Goal: Obtain resource: Download file/media

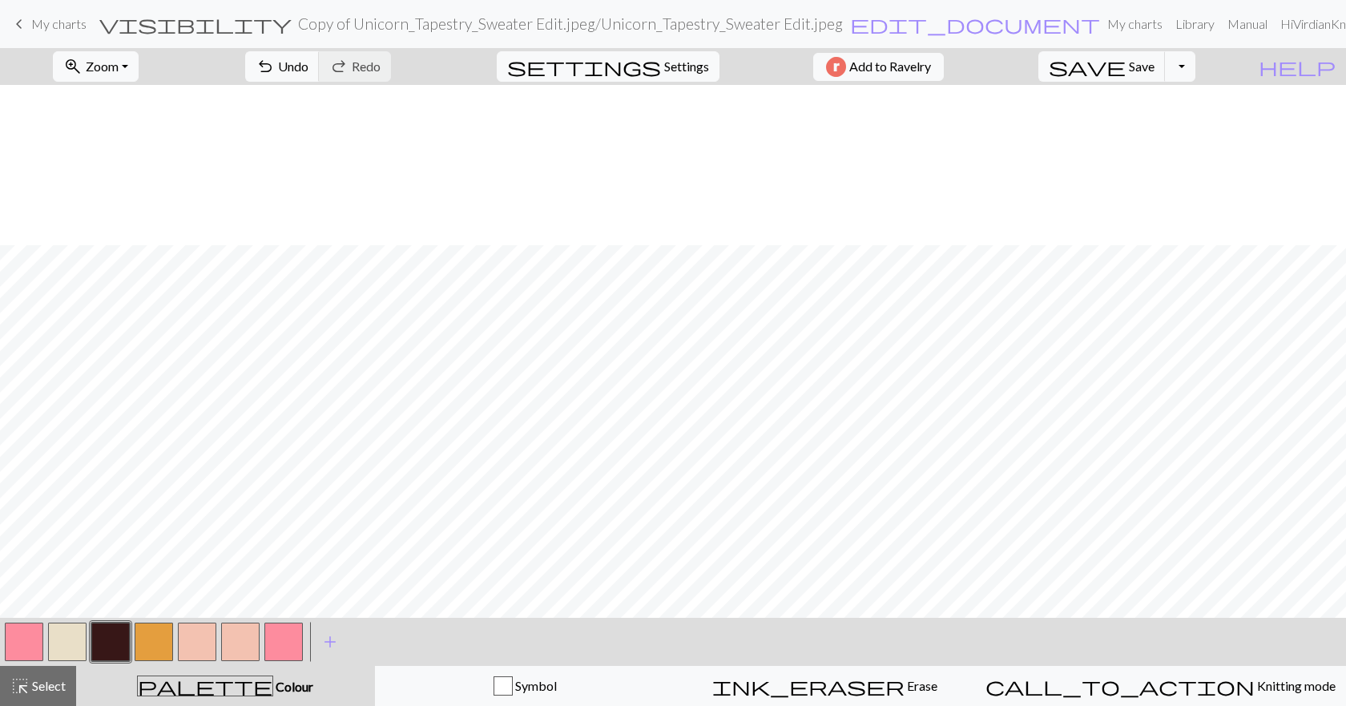
scroll to position [160, 0]
click at [1160, 74] on button "save Save Save" at bounding box center [1102, 66] width 127 height 30
click at [59, 18] on span "My charts" at bounding box center [58, 23] width 55 height 15
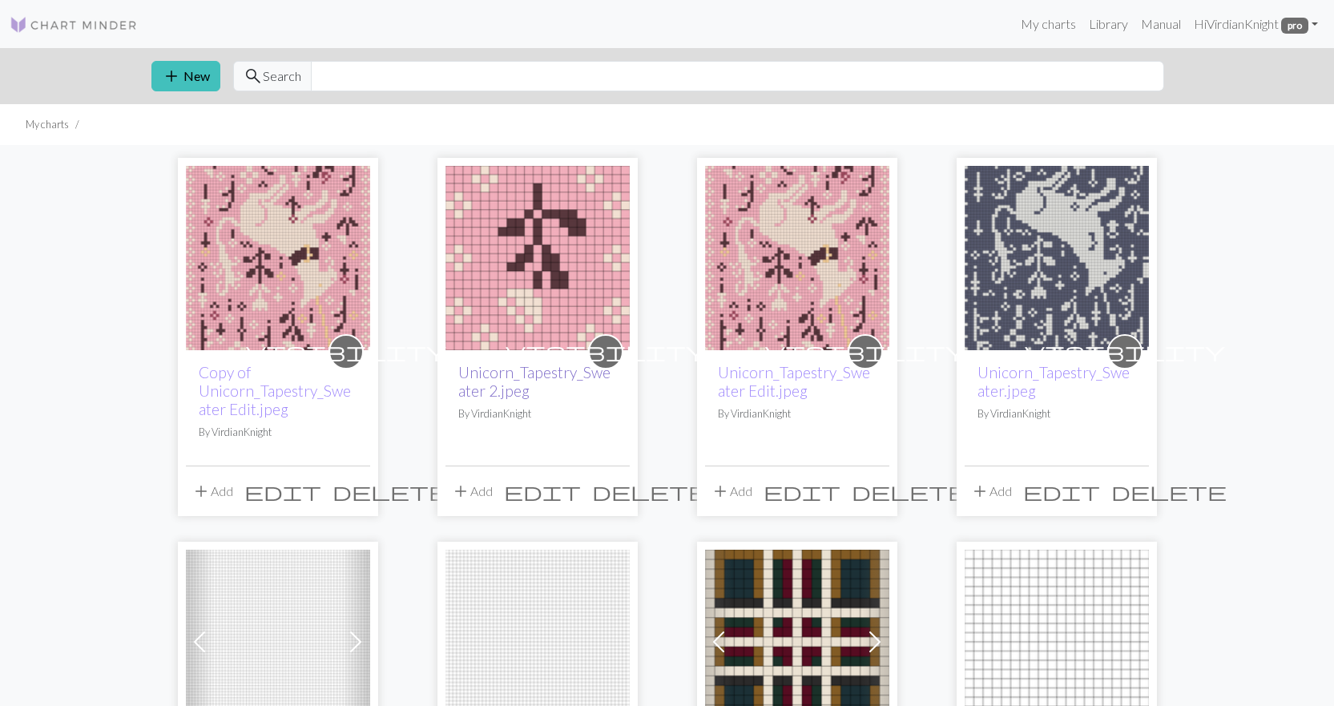
click at [499, 371] on link "Unicorn_Tapestry_Sweater 2.jpeg" at bounding box center [534, 381] width 152 height 37
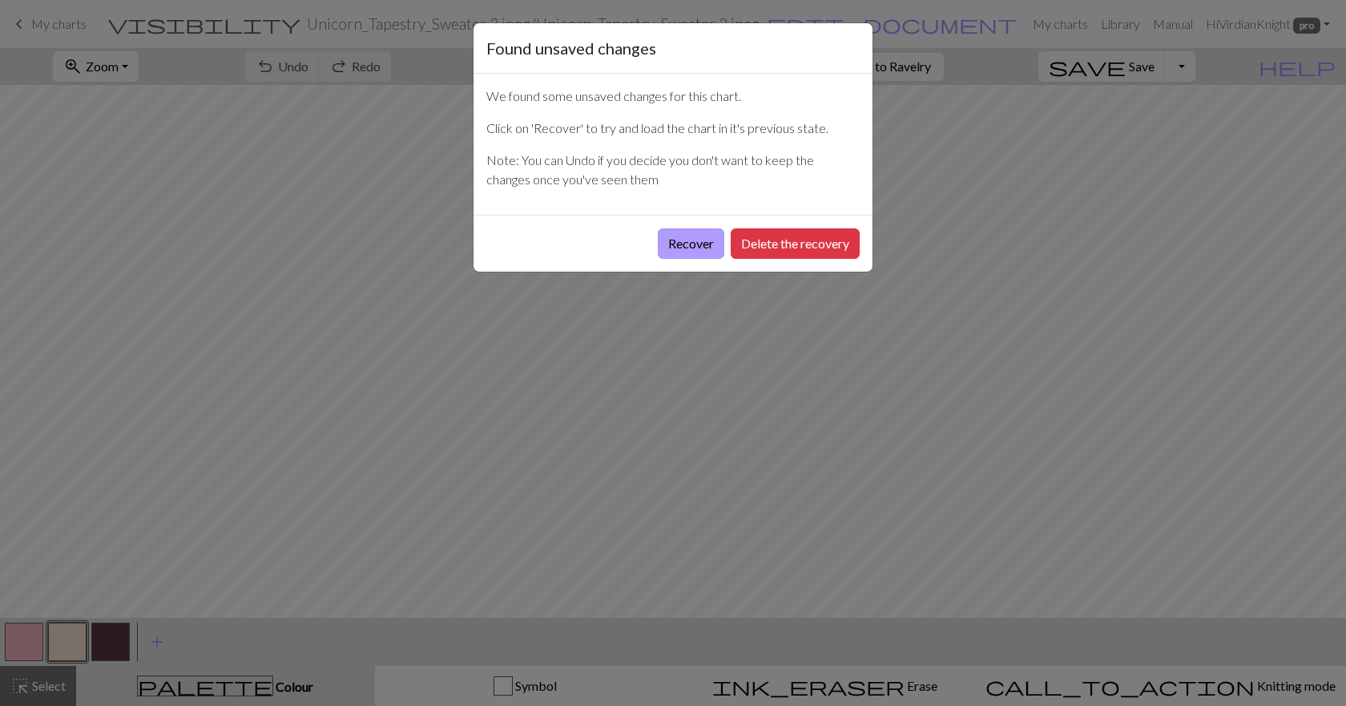
click at [689, 243] on button "Recover" at bounding box center [691, 243] width 67 height 30
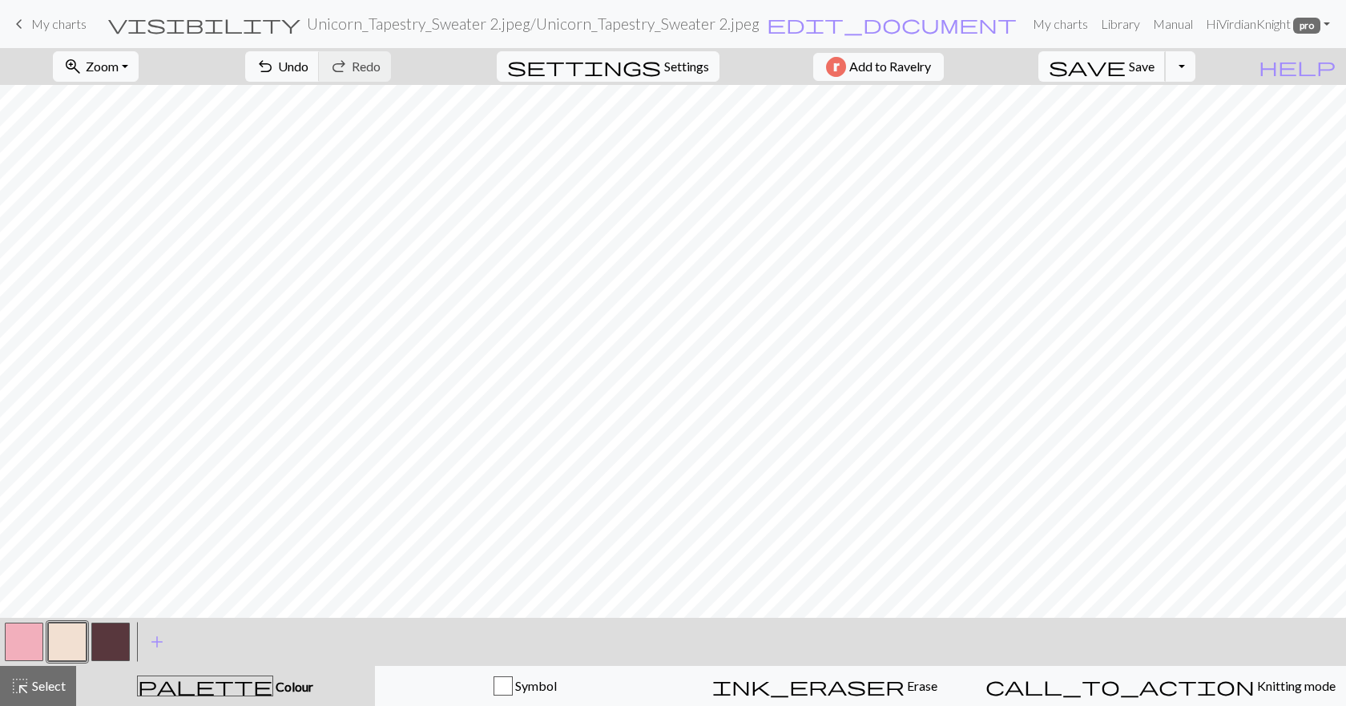
click at [1166, 74] on button "save Save Save" at bounding box center [1102, 66] width 127 height 30
click at [1196, 60] on button "Toggle Dropdown" at bounding box center [1180, 66] width 30 height 30
click at [1145, 126] on button "save_alt Download" at bounding box center [1062, 128] width 264 height 26
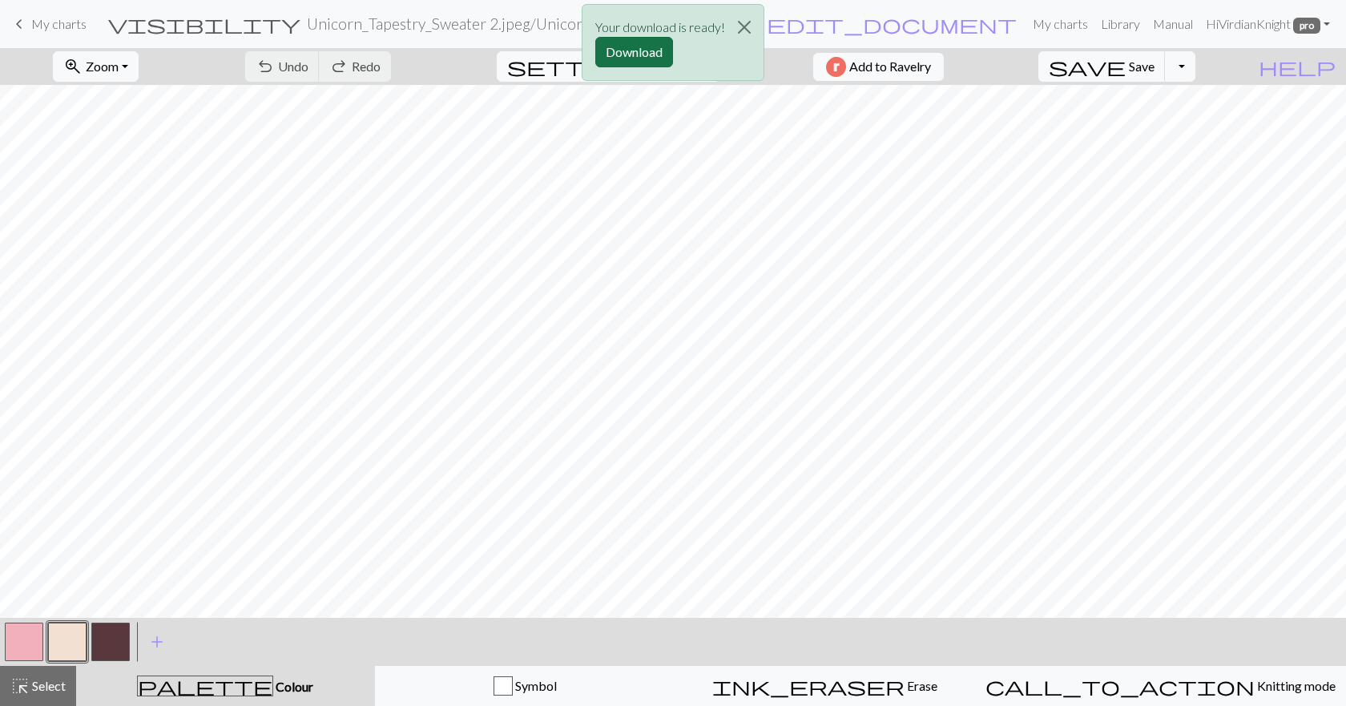
click at [627, 61] on button "Download" at bounding box center [634, 52] width 78 height 30
